Goal: Task Accomplishment & Management: Complete application form

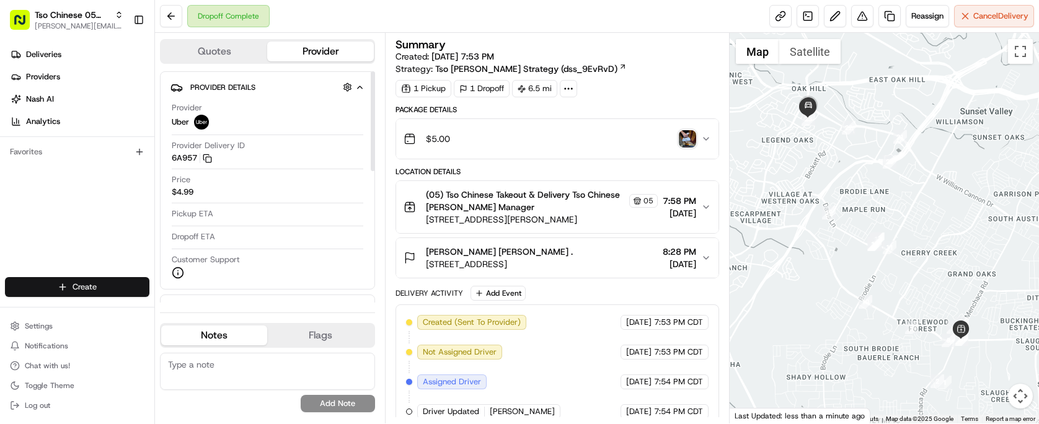
click at [108, 291] on html "Tso Chinese 05 Menchaca [EMAIL_ADDRESS][DOMAIN_NAME] Toggle Sidebar Deliveries …" at bounding box center [519, 212] width 1039 height 424
click at [204, 304] on link "Delivery" at bounding box center [224, 310] width 138 height 22
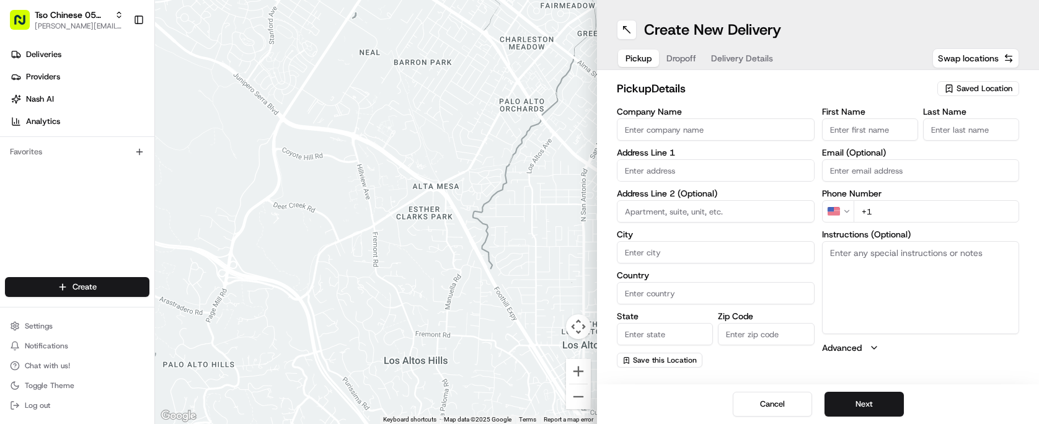
click at [1003, 95] on div "Saved Location" at bounding box center [978, 88] width 82 height 15
click at [963, 135] on span "(05) Tso Chinese Takeout & Delivery (05)" at bounding box center [957, 135] width 152 height 11
type input "(05) Tso Chinese Takeout & Delivery"
type input "[STREET_ADDRESS][PERSON_NAME]"
type input "Ste 100"
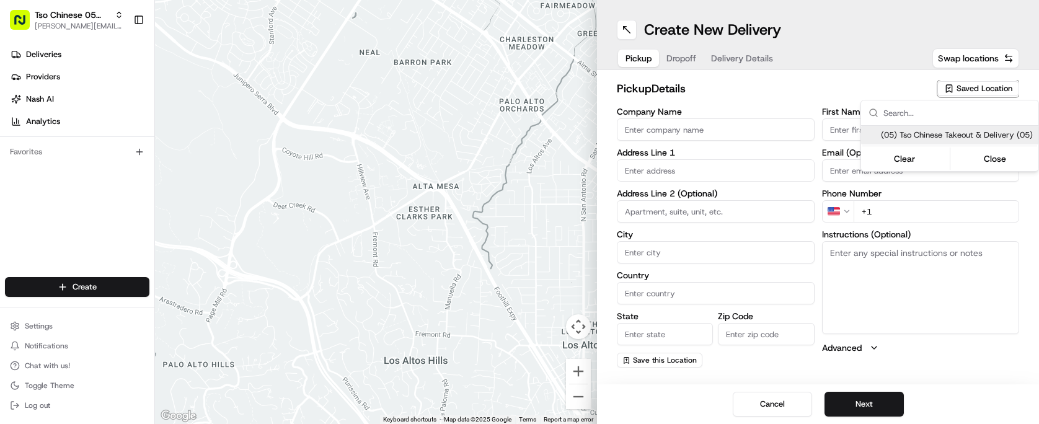
type input "Austin"
type input "US"
type input "[GEOGRAPHIC_DATA]"
type input "78748"
type input "Tso Chinese"
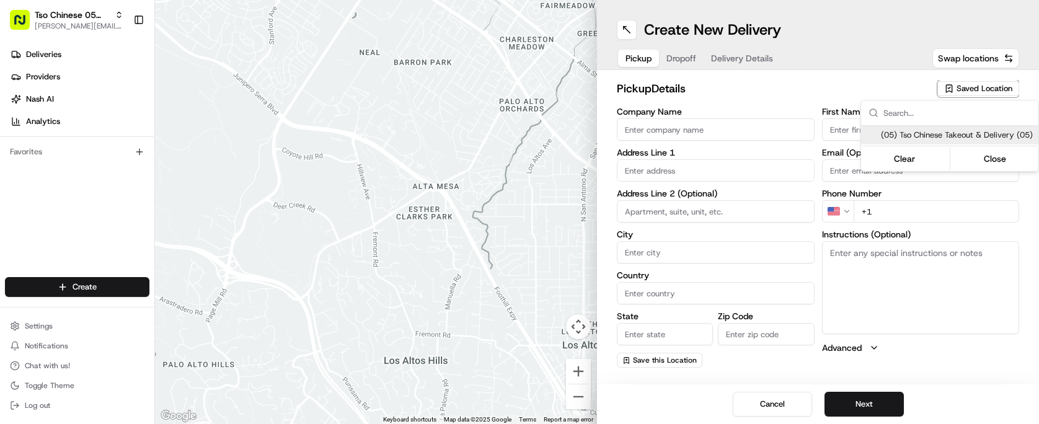
type input "[PERSON_NAME] Manager"
type input "[EMAIL_ADDRESS][DOMAIN_NAME]"
type input "[PHONE_NUMBER]"
type textarea "Submit a picture displaying address & food as Proof of Delivery. Envía una foto…"
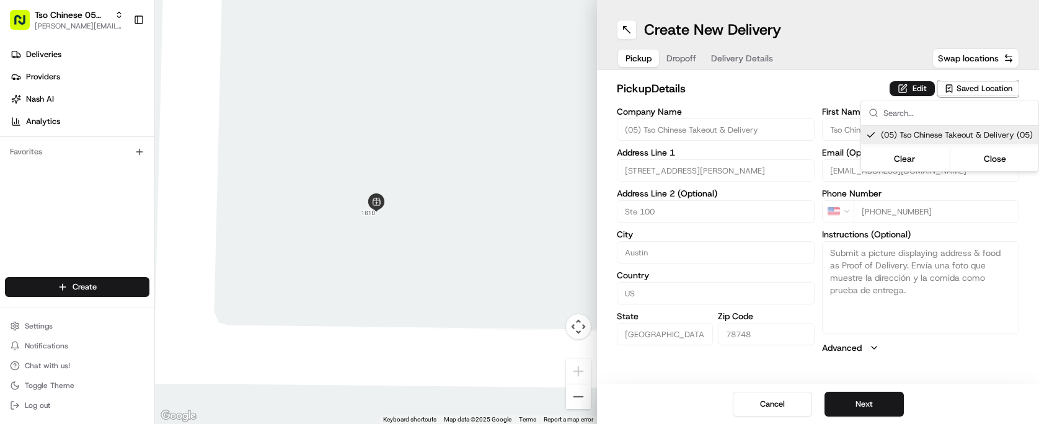
click at [739, 116] on html "Tso Chinese 05 Menchaca [EMAIL_ADDRESS][DOMAIN_NAME] Toggle Sidebar Deliveries …" at bounding box center [519, 212] width 1039 height 424
click at [685, 60] on span "Dropoff" at bounding box center [681, 58] width 30 height 12
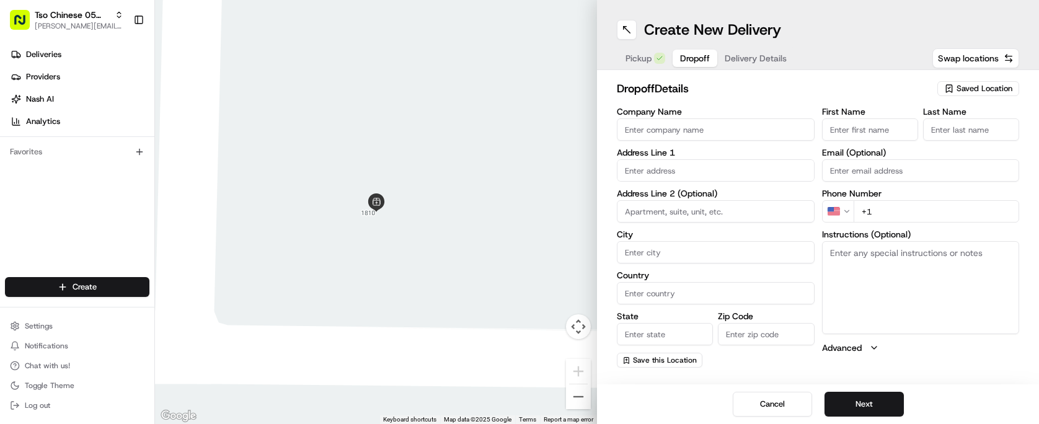
click at [773, 62] on span "Delivery Details" at bounding box center [756, 58] width 62 height 12
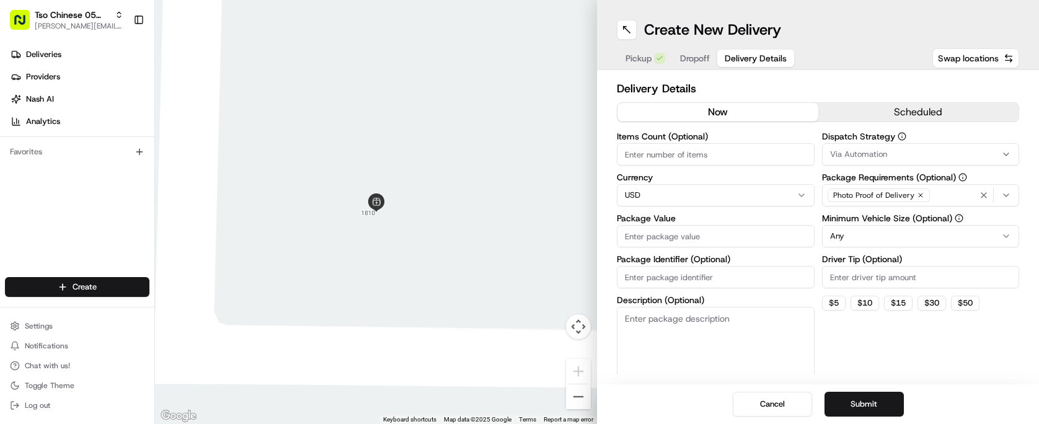
click at [773, 62] on span "Delivery Details" at bounding box center [756, 58] width 62 height 12
click at [750, 276] on input "Package Identifier (Optional)" at bounding box center [716, 277] width 198 height 22
paste input "AIUHPQI"
type input "AIUHPQI"
click at [827, 281] on input "Driver Tip (Optional)" at bounding box center [921, 277] width 198 height 22
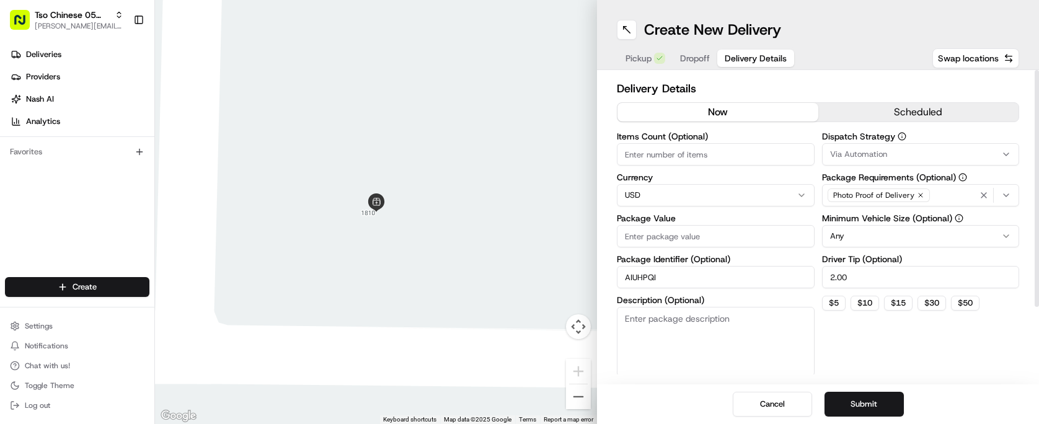
type input "2.00"
click at [849, 161] on button "Via Automation" at bounding box center [921, 154] width 198 height 22
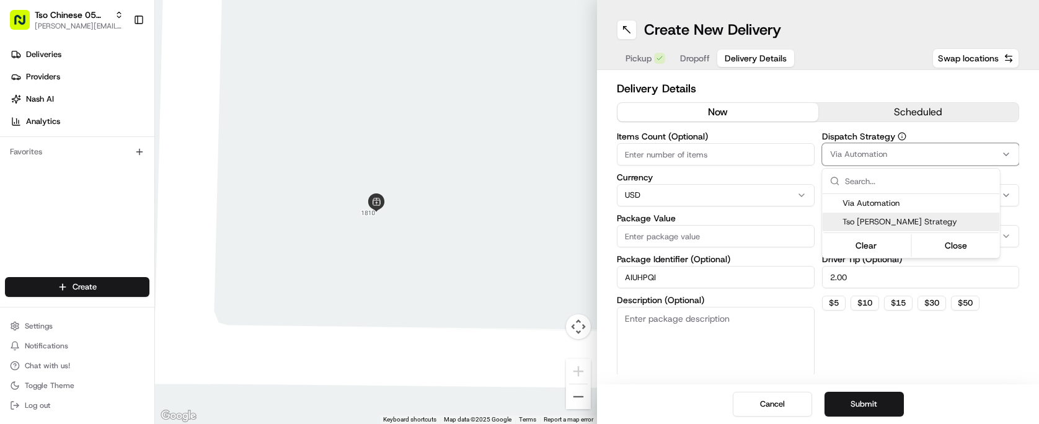
click at [857, 221] on span "Tso [PERSON_NAME] Strategy" at bounding box center [918, 221] width 152 height 11
click at [721, 139] on html "Tso Chinese 05 Menchaca [EMAIL_ADDRESS][DOMAIN_NAME] Toggle Sidebar Deliveries …" at bounding box center [519, 212] width 1039 height 424
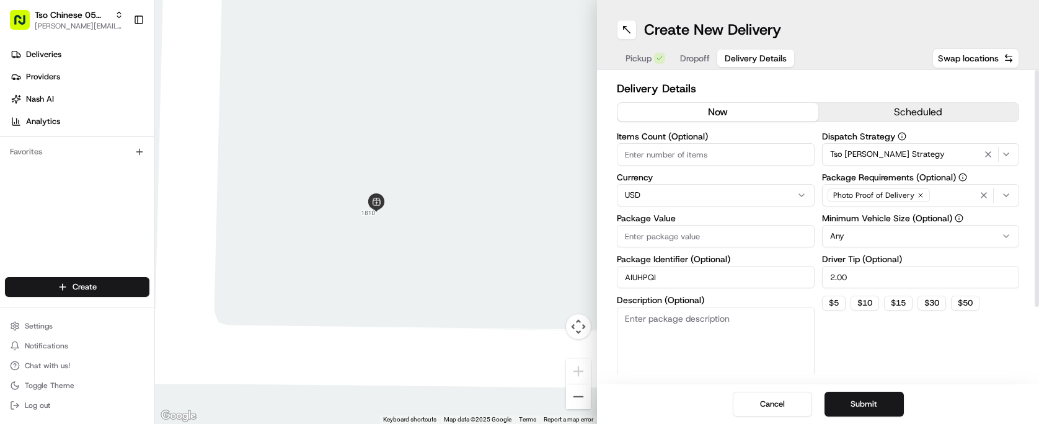
click at [725, 149] on input "Items Count (Optional)" at bounding box center [716, 154] width 198 height 22
type input "3"
click at [739, 226] on input "Package Value" at bounding box center [716, 236] width 198 height 22
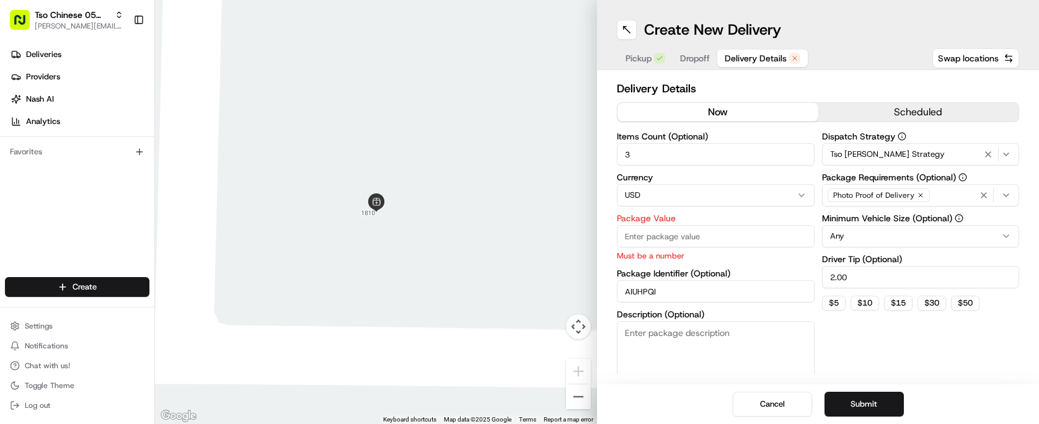
paste input "32.1"
type input "32.1"
click at [839, 340] on div "Dispatch Strategy Tso [PERSON_NAME] Strategy Package Requirements (Optional) Ph…" at bounding box center [921, 261] width 198 height 258
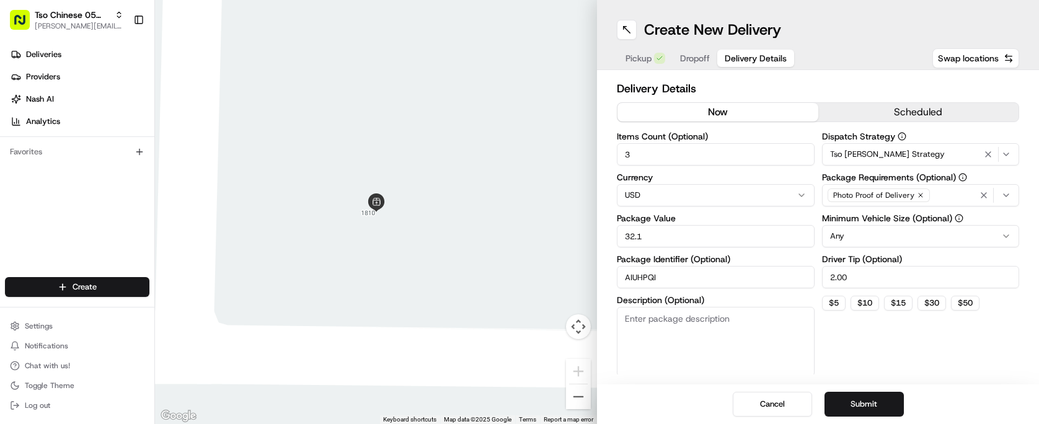
click at [696, 64] on span "Dropoff" at bounding box center [695, 58] width 30 height 12
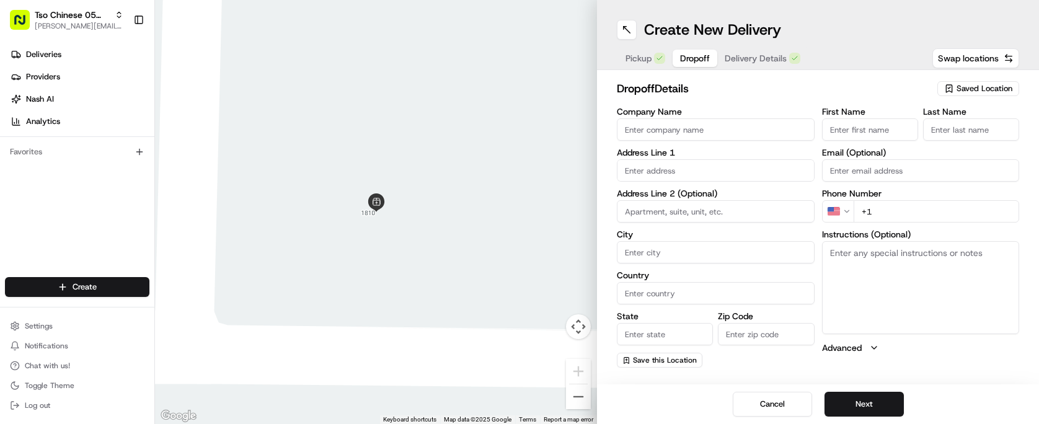
click at [726, 175] on input "text" at bounding box center [716, 170] width 198 height 22
paste input "[STREET_ADDRESS][PERSON_NAME]"
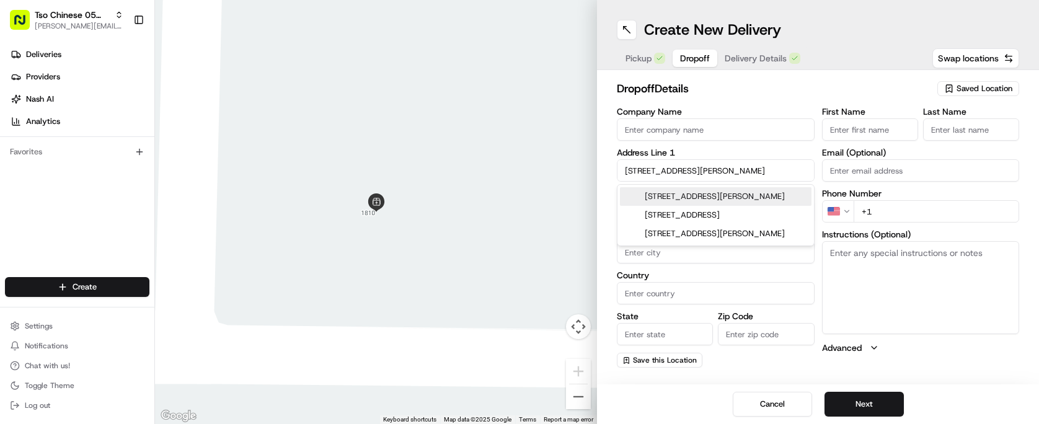
type input "[STREET_ADDRESS][PERSON_NAME]"
click at [845, 135] on input "First Name" at bounding box center [870, 129] width 96 height 22
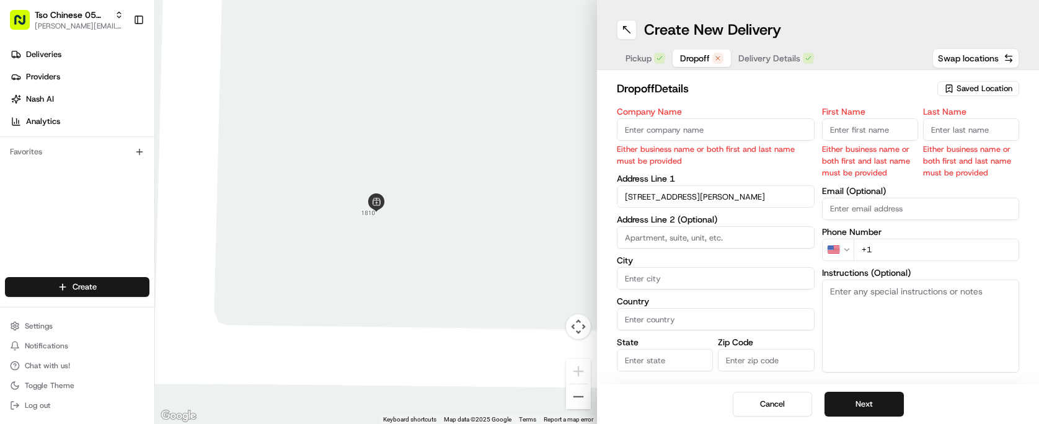
paste input "Boozie B"
type input "Boozie B"
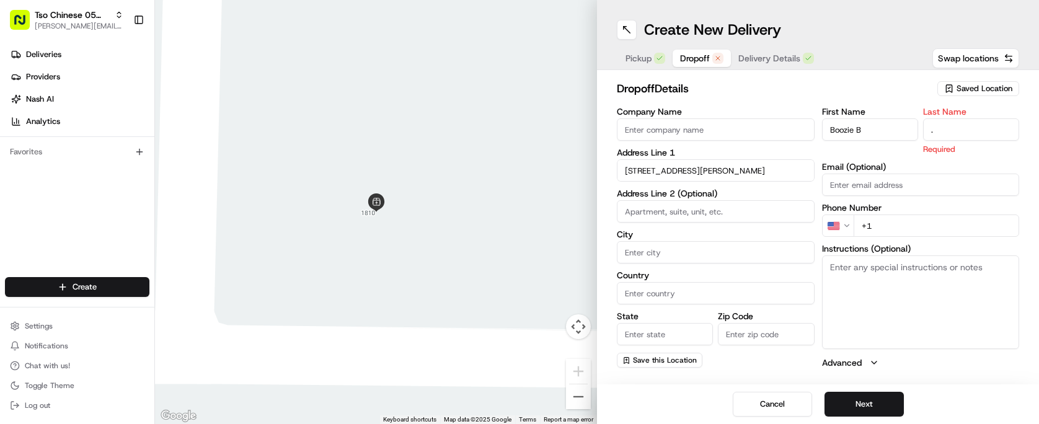
type input "."
click at [795, 107] on label "Company Name" at bounding box center [716, 111] width 198 height 9
click at [795, 118] on input "Company Name" at bounding box center [716, 129] width 198 height 22
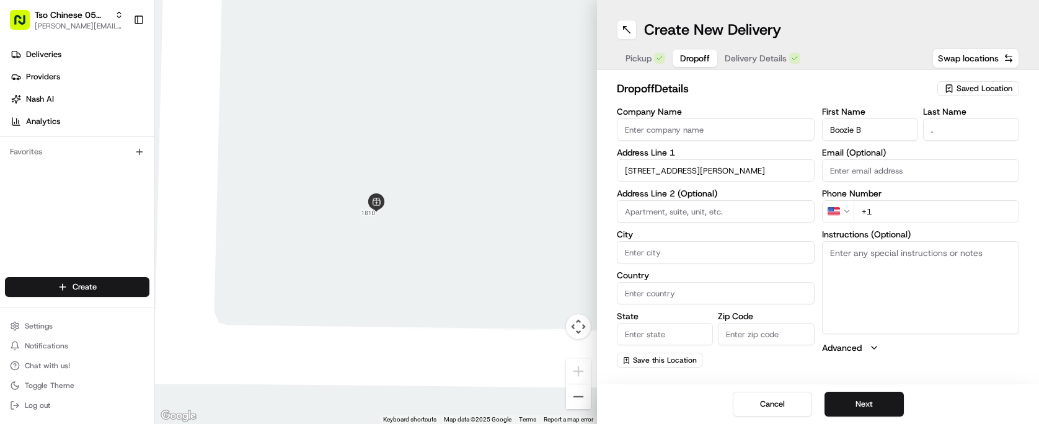
click at [888, 198] on div "Phone Number US +1" at bounding box center [921, 205] width 198 height 33
click at [888, 203] on input "+1" at bounding box center [936, 211] width 166 height 22
click at [890, 213] on input "+1" at bounding box center [936, 211] width 166 height 22
paste input "[PHONE_NUMBER]"
type input "[PHONE_NUMBER]"
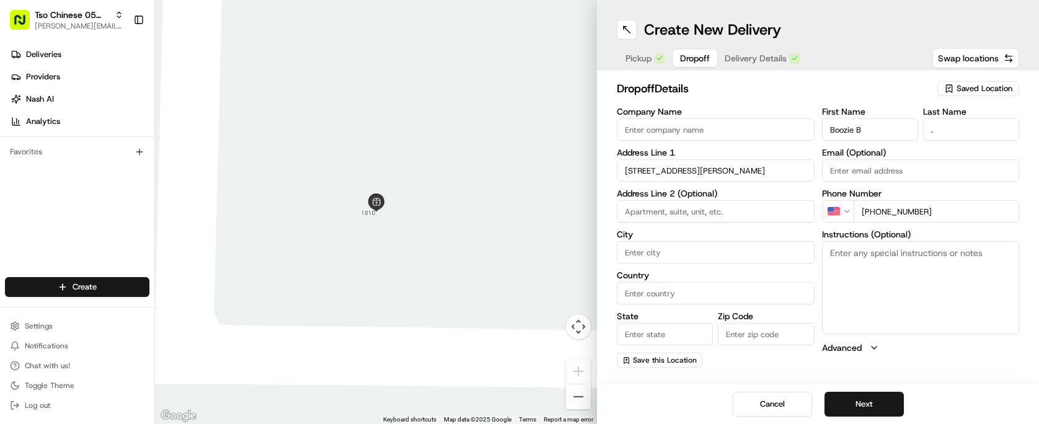
click at [813, 82] on h2 "dropoff Details" at bounding box center [773, 88] width 313 height 17
click at [734, 167] on input "[STREET_ADDRESS][PERSON_NAME]" at bounding box center [716, 170] width 198 height 22
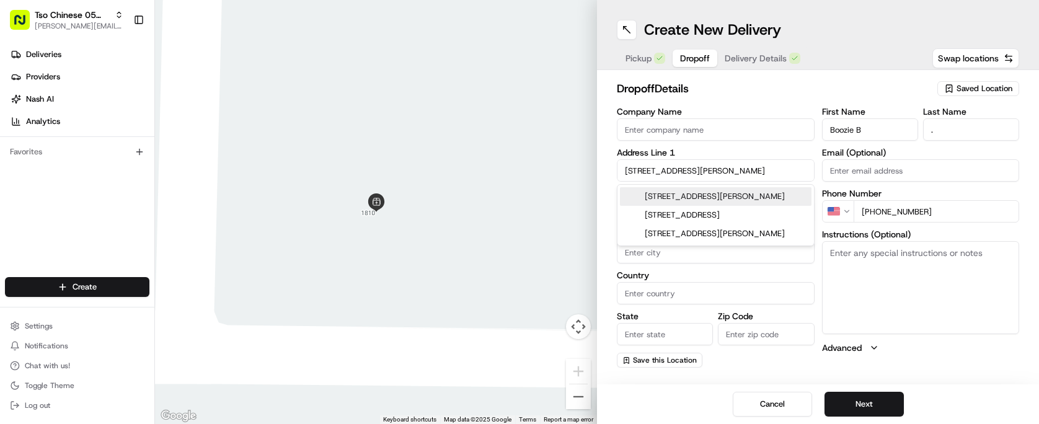
click at [734, 167] on input "[STREET_ADDRESS][PERSON_NAME]" at bounding box center [716, 170] width 198 height 22
click at [743, 201] on div "[STREET_ADDRESS][PERSON_NAME]" at bounding box center [716, 196] width 192 height 19
type input "[STREET_ADDRESS][PERSON_NAME]"
type input "Austin"
type input "[GEOGRAPHIC_DATA]"
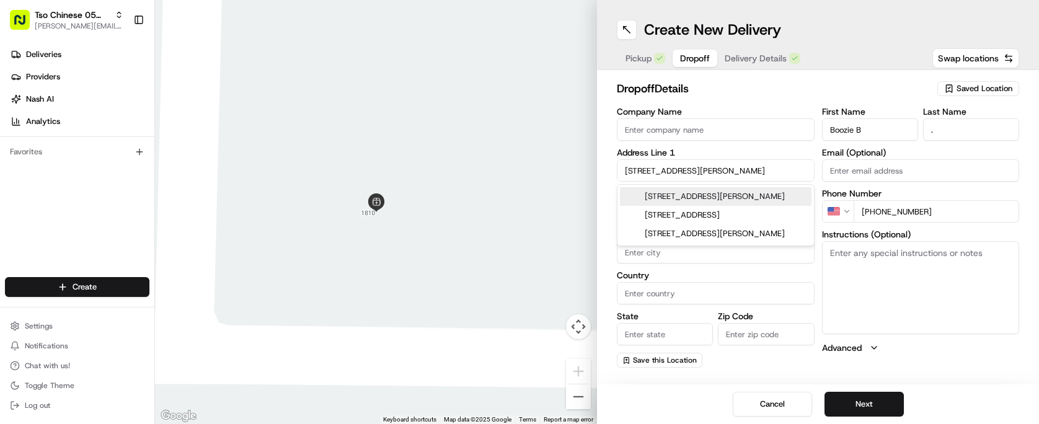
type input "[GEOGRAPHIC_DATA]"
type input "78748"
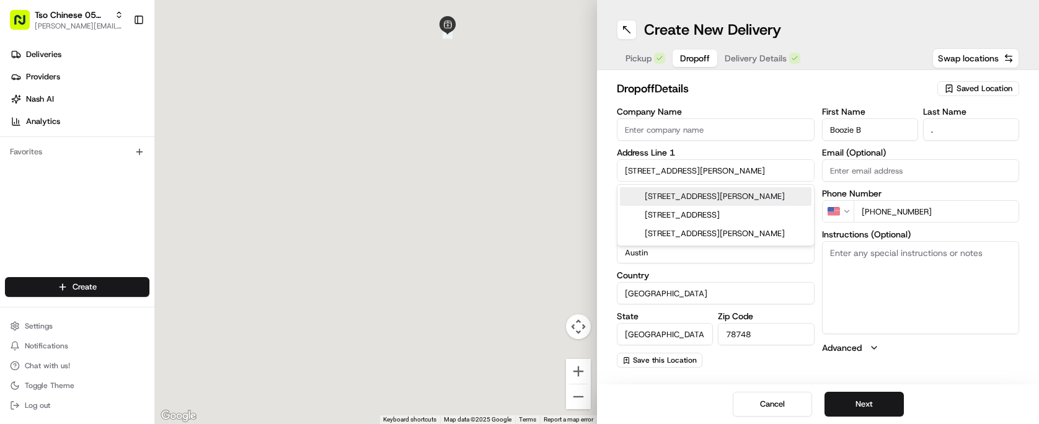
type input "[STREET_ADDRESS][PERSON_NAME]"
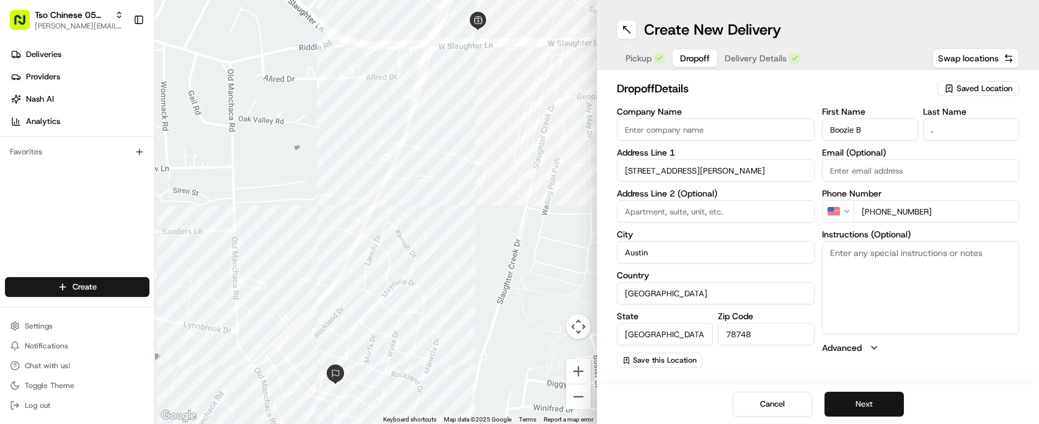
click at [873, 403] on button "Next" at bounding box center [863, 404] width 79 height 25
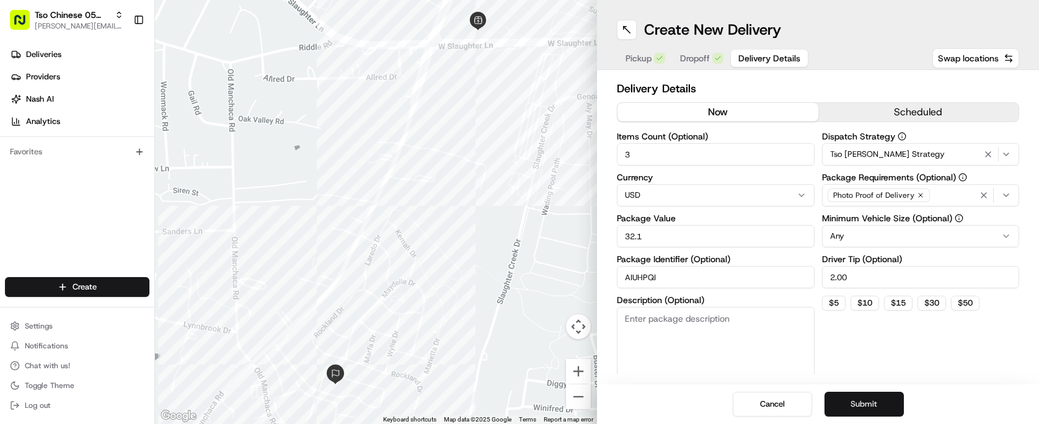
click at [872, 408] on button "Submit" at bounding box center [863, 404] width 79 height 25
